Goal: Information Seeking & Learning: Check status

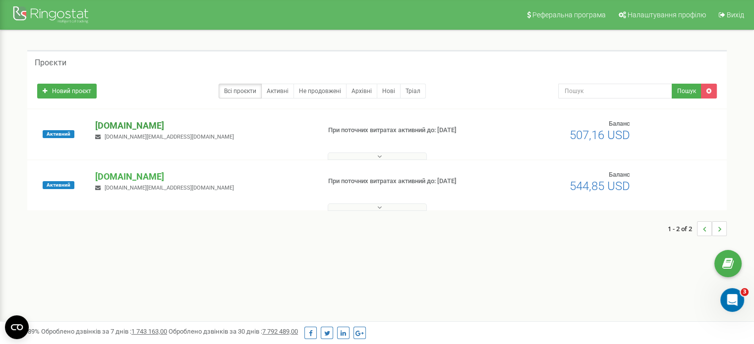
click at [137, 124] on p "[DOMAIN_NAME]" at bounding box center [203, 125] width 217 height 13
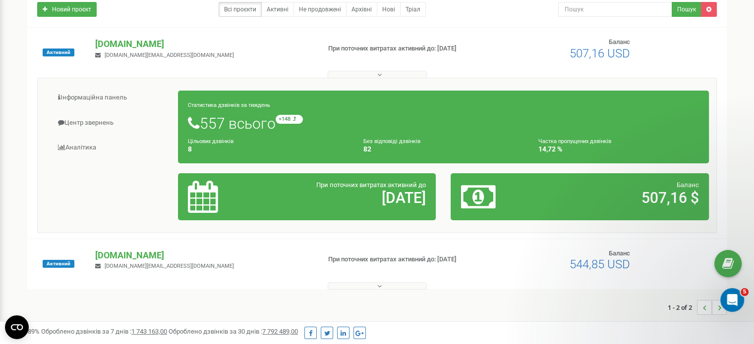
scroll to position [99, 0]
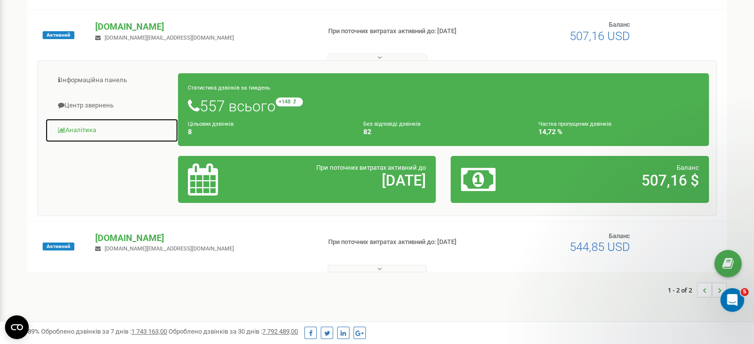
click at [71, 129] on link "Аналiтика" at bounding box center [111, 130] width 133 height 24
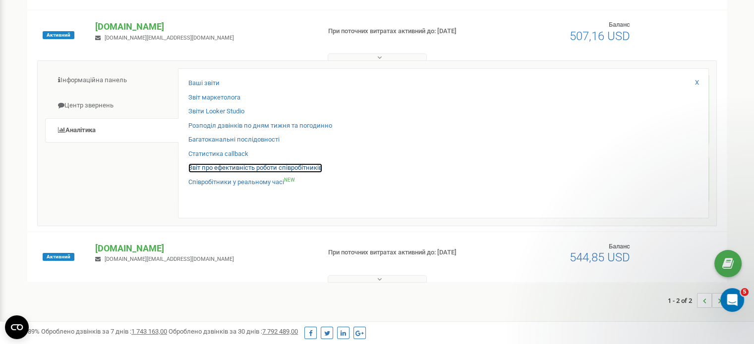
click at [214, 169] on link "Звіт про ефективність роботи співробітників" at bounding box center [255, 168] width 134 height 9
click at [306, 164] on link "Звіт про ефективність роботи співробітників" at bounding box center [255, 168] width 134 height 9
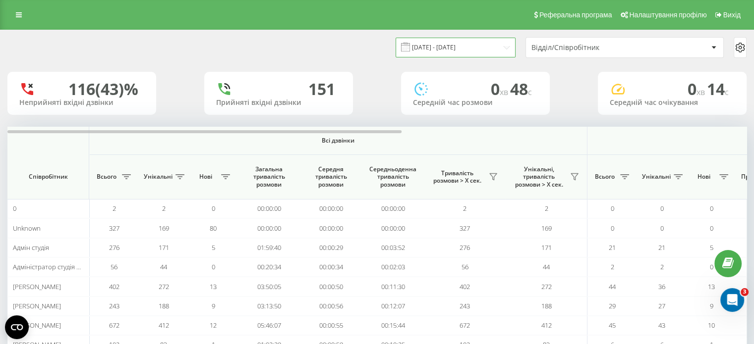
click at [490, 50] on input "[DATE] - [DATE]" at bounding box center [455, 47] width 120 height 19
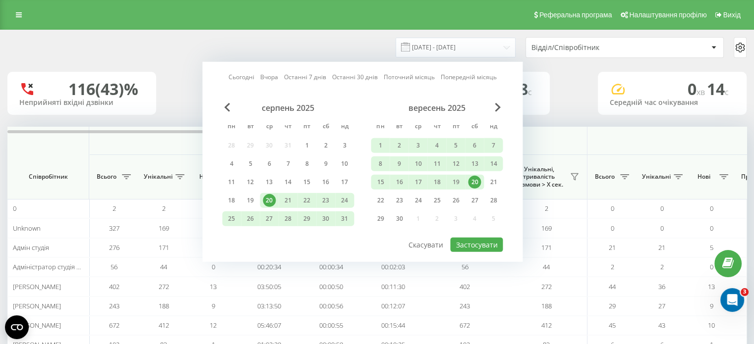
click at [476, 181] on div "20" at bounding box center [474, 182] width 13 height 13
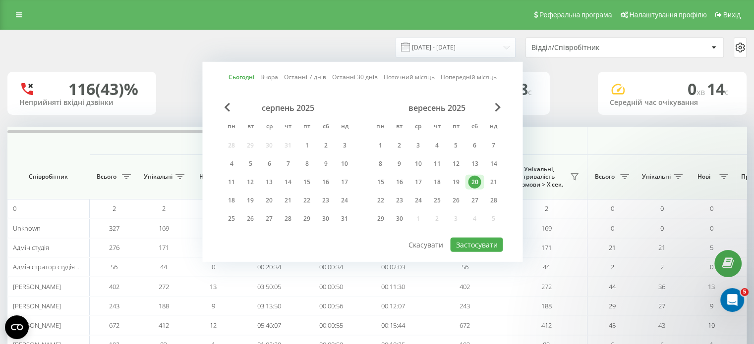
click at [476, 181] on div "20" at bounding box center [474, 182] width 13 height 13
click at [490, 241] on button "Застосувати" at bounding box center [476, 245] width 53 height 14
type input "20.09.2025 - 20.09.2025"
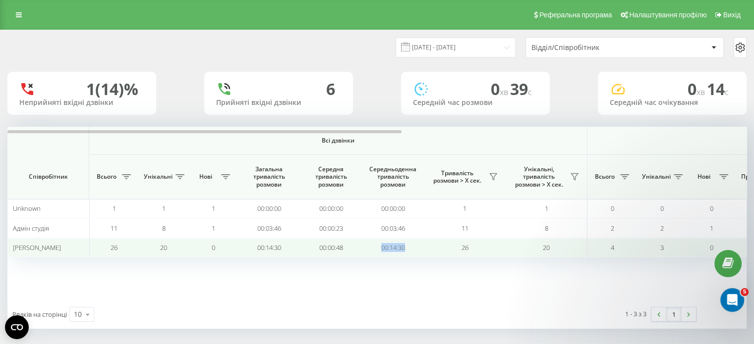
copy td "00:14:30"
drag, startPoint x: 372, startPoint y: 244, endPoint x: 429, endPoint y: 245, distance: 57.0
click at [429, 245] on tr "Анна Ніколенко 26 20 0 00:14:30 00:00:48 00:14:30 26 20 4 3 0 1 4 3 00:00:11 22…" at bounding box center [698, 247] width 1382 height 19
click at [429, 245] on td "26" at bounding box center [465, 247] width 82 height 19
